Goal: Task Accomplishment & Management: Manage account settings

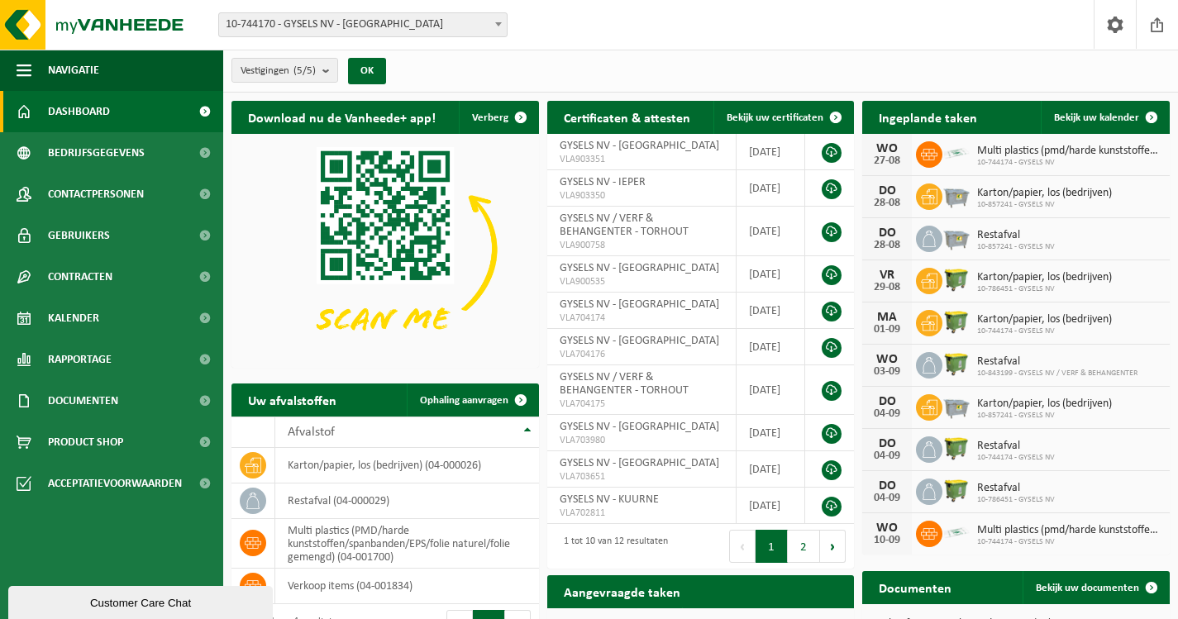
click at [495, 25] on b at bounding box center [498, 24] width 7 height 4
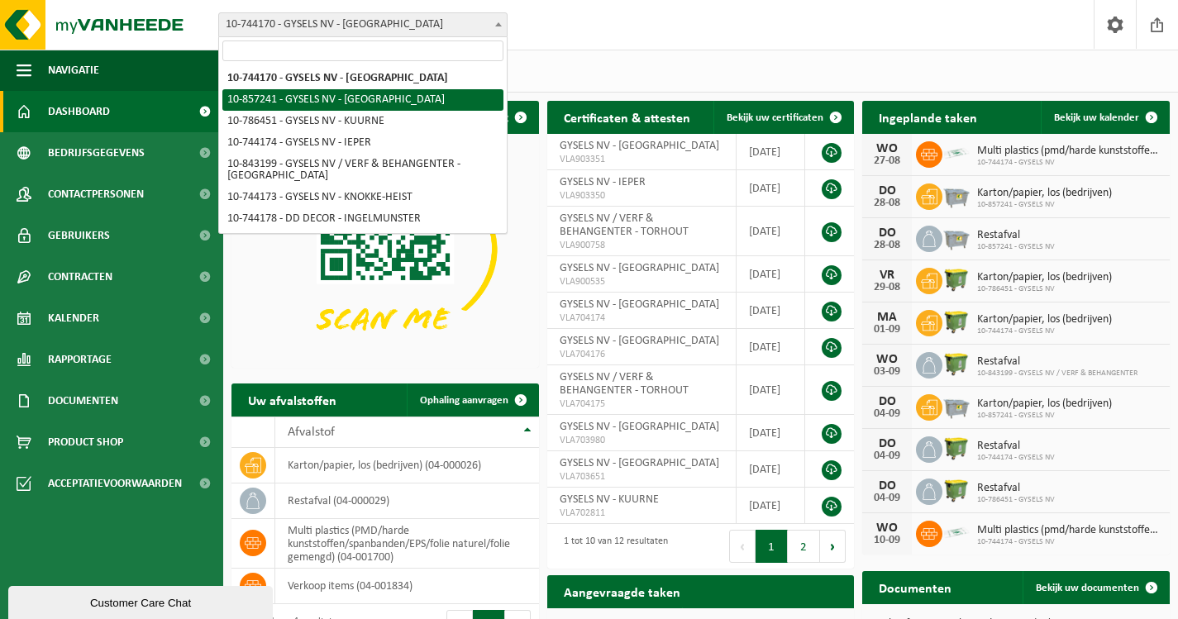
select select "98916"
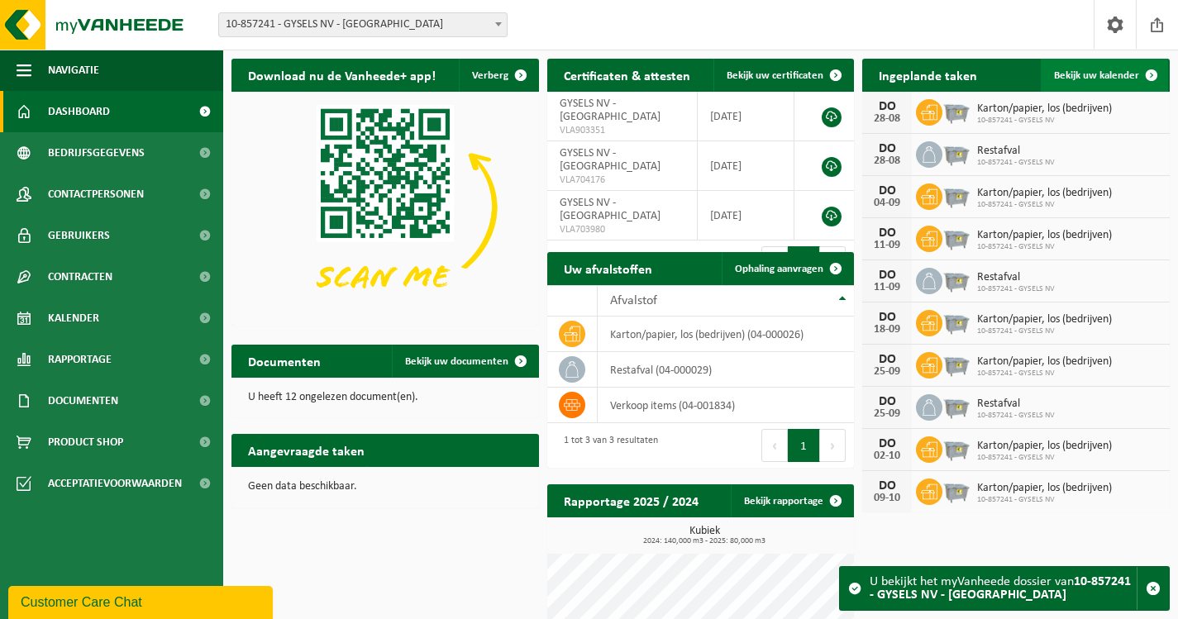
click at [1112, 74] on span "Bekijk uw kalender" at bounding box center [1096, 75] width 85 height 11
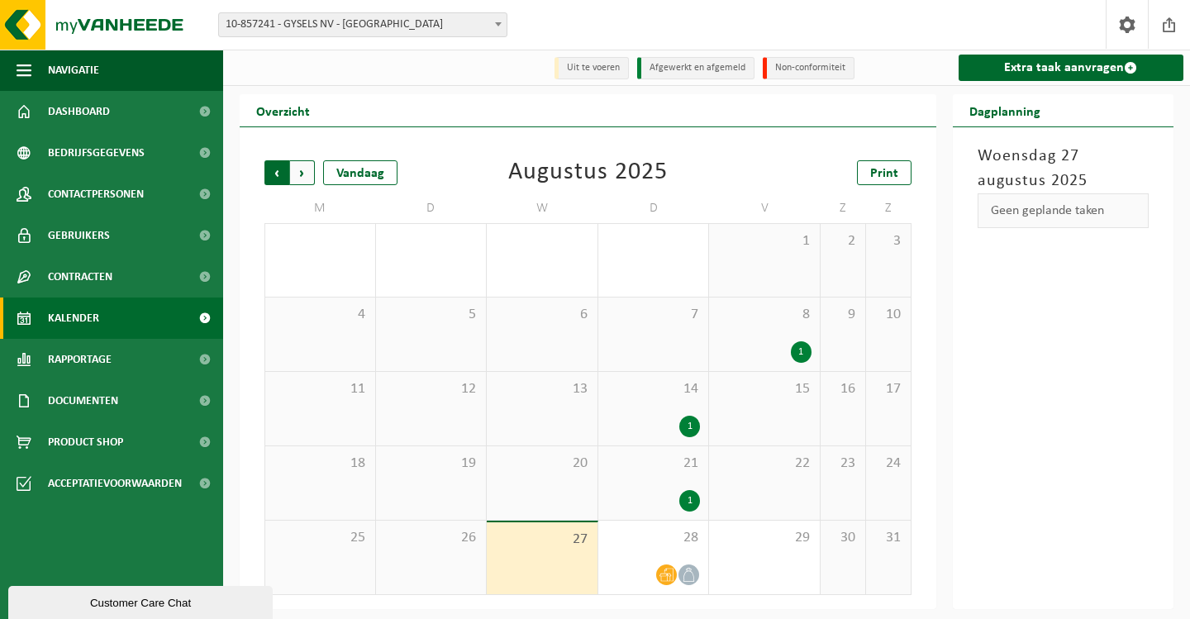
click at [305, 173] on span "Volgende" at bounding box center [302, 172] width 25 height 25
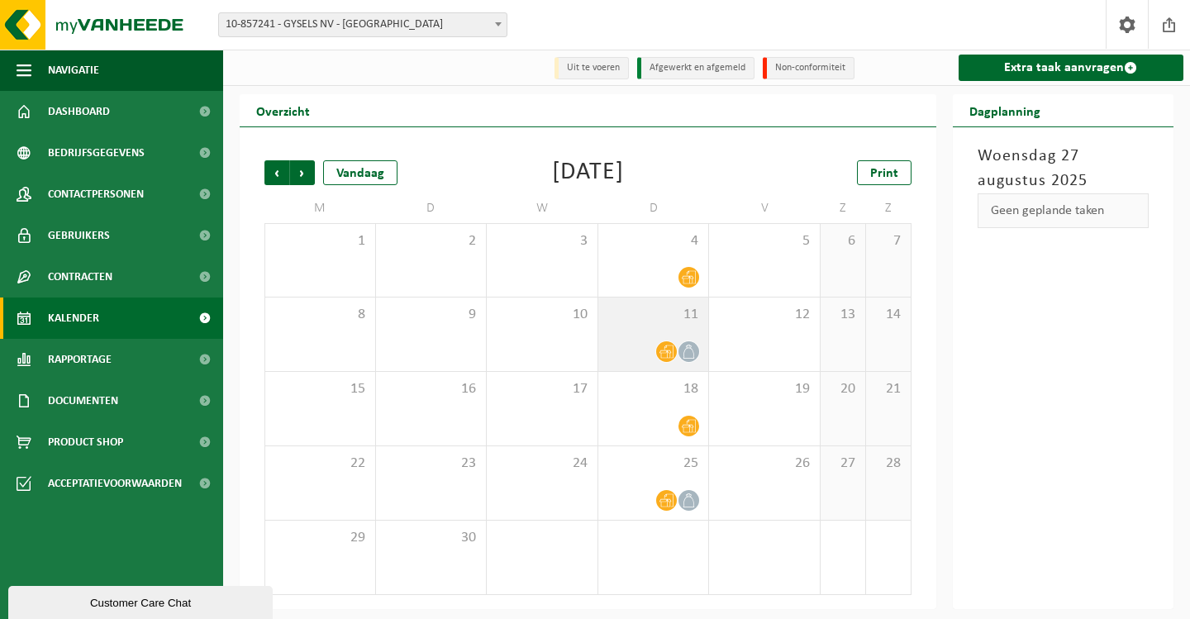
click at [644, 316] on span "11" at bounding box center [654, 315] width 94 height 18
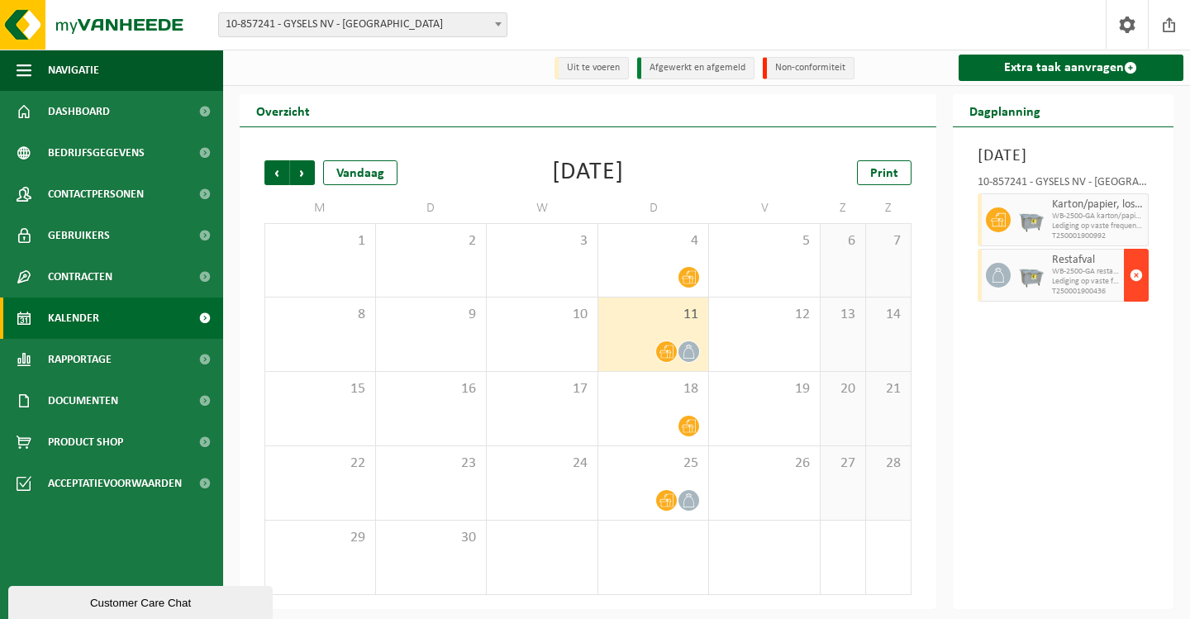
click at [1135, 292] on span "button" at bounding box center [1136, 275] width 13 height 33
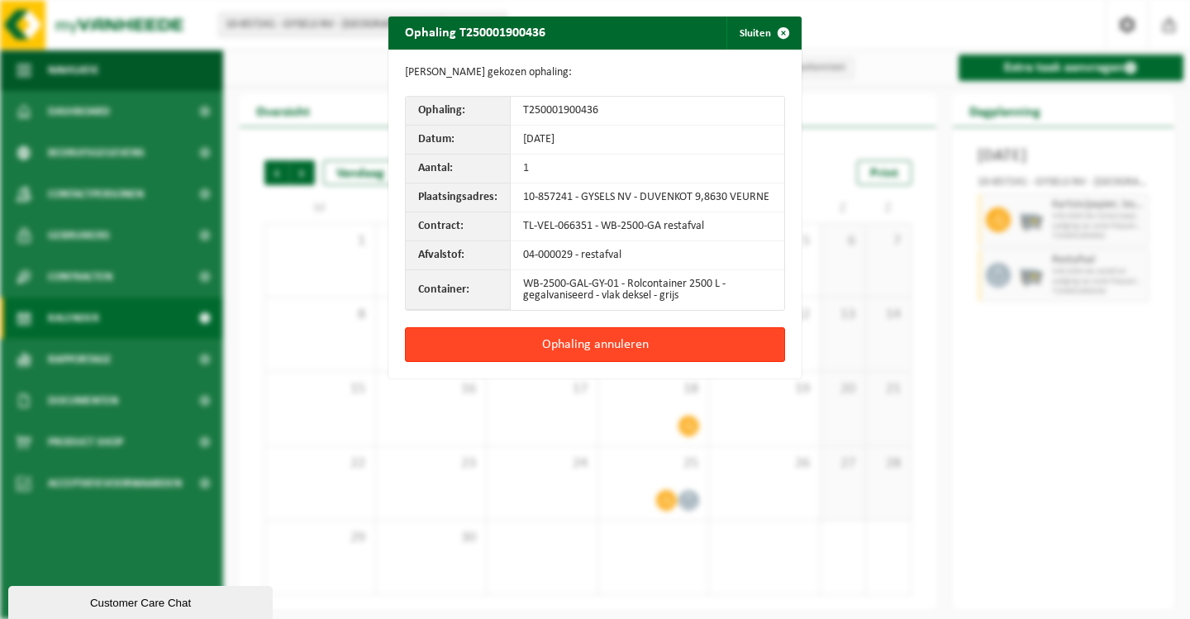
click at [598, 338] on button "Ophaling annuleren" at bounding box center [595, 344] width 380 height 35
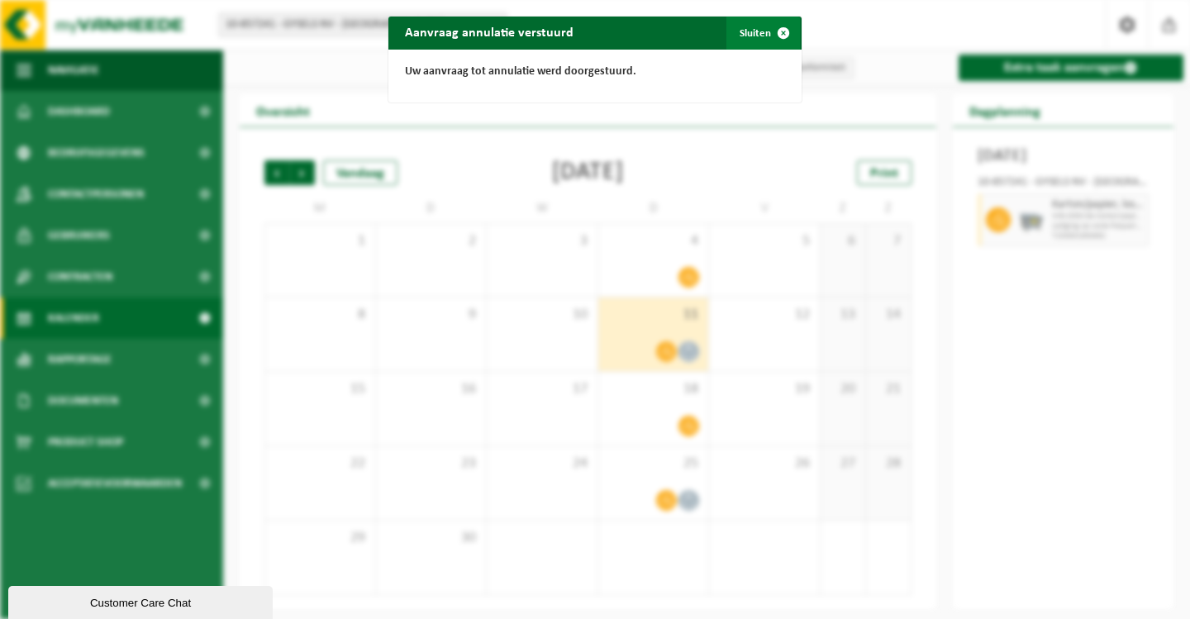
click at [776, 29] on span "button" at bounding box center [783, 33] width 33 height 33
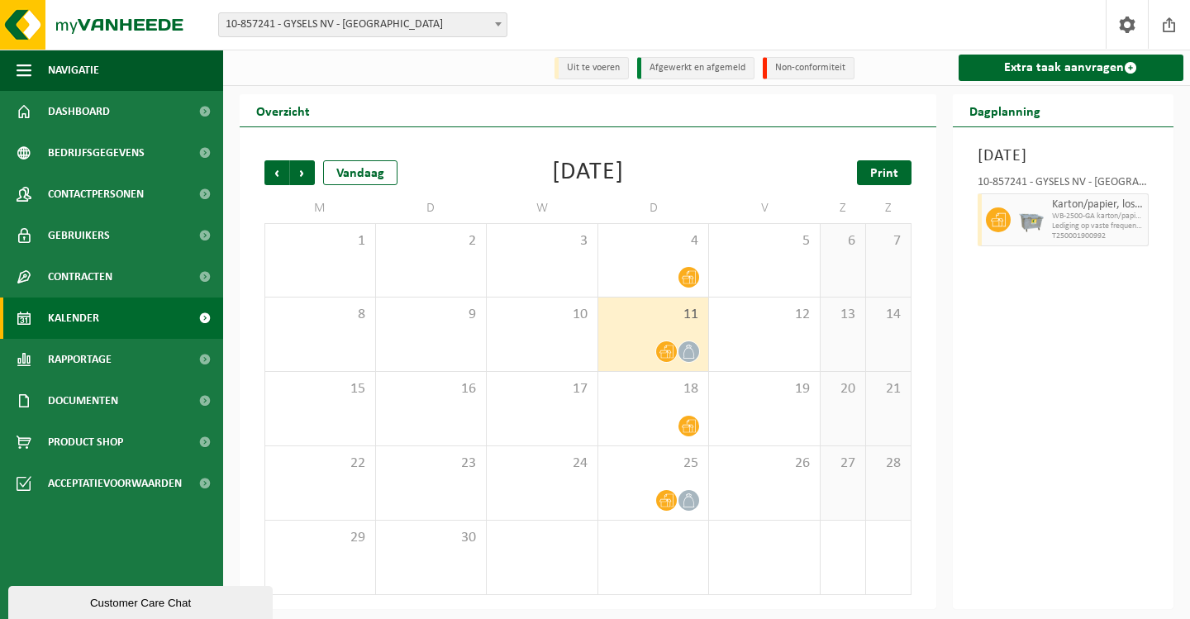
click at [885, 177] on span "Print" at bounding box center [884, 173] width 28 height 13
